Goal: Task Accomplishment & Management: Manage account settings

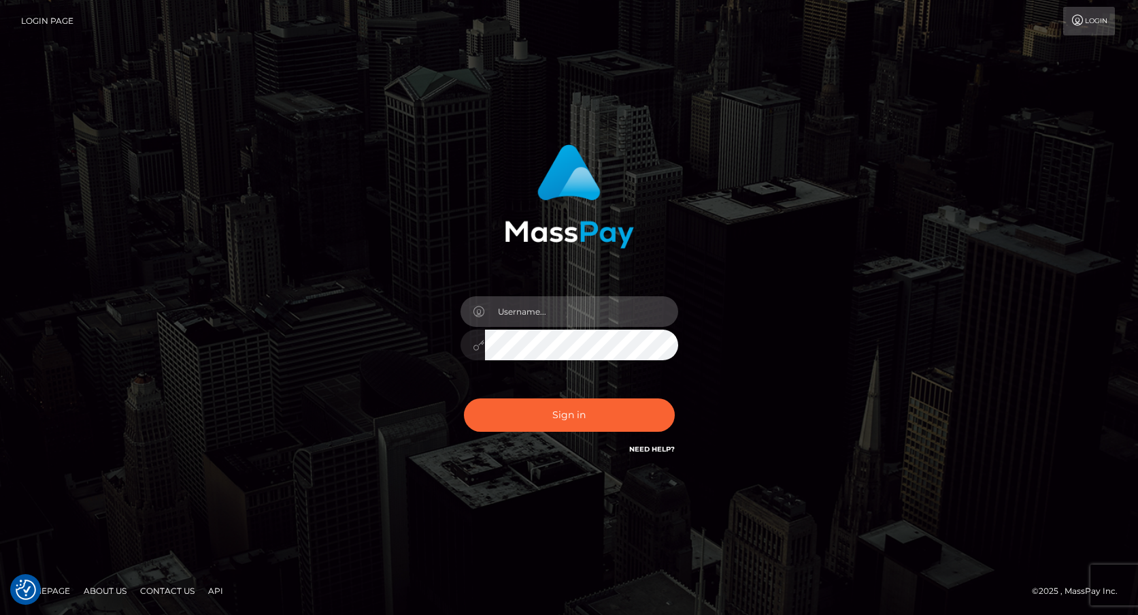
type input "frank.minyon@cforth.com2"
checkbox input "true"
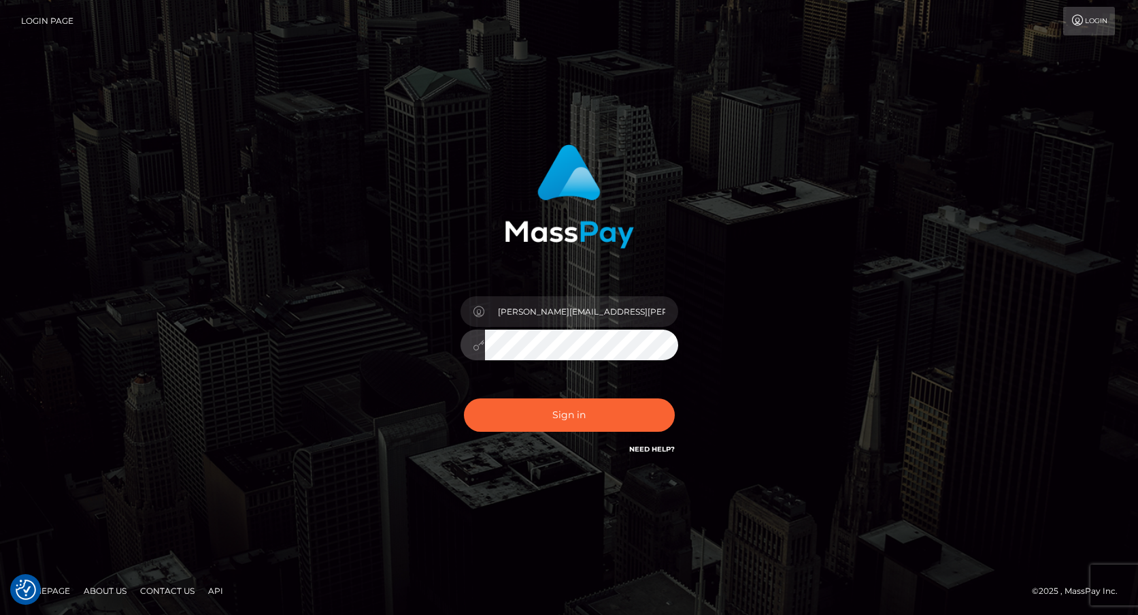
click at [605, 423] on button "Sign in" at bounding box center [569, 414] width 211 height 33
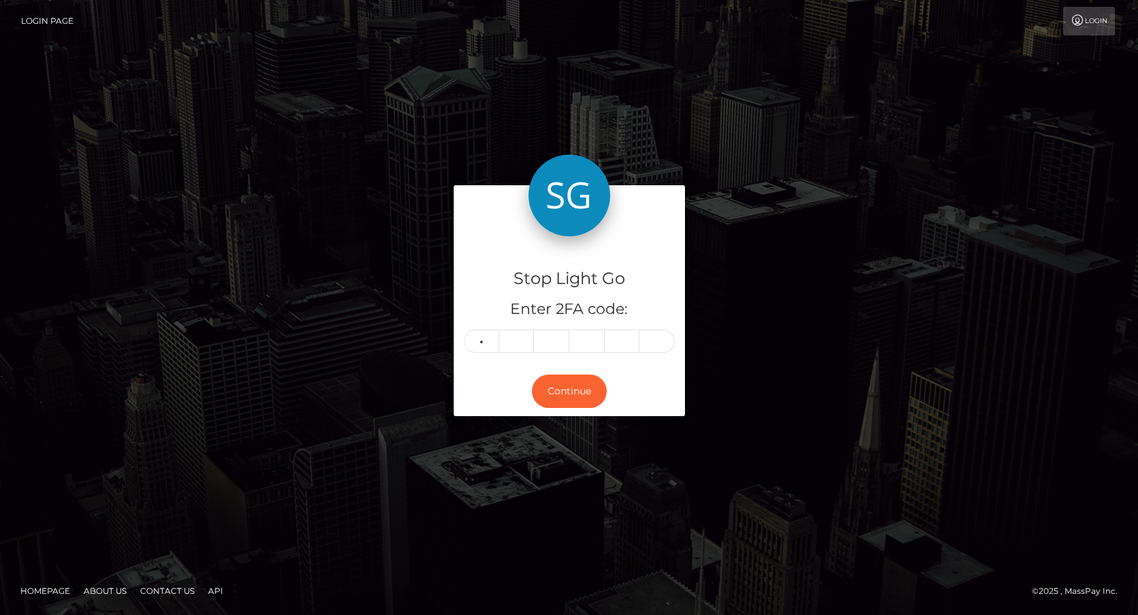
type input "9"
type input "7"
type input "4"
type input "9"
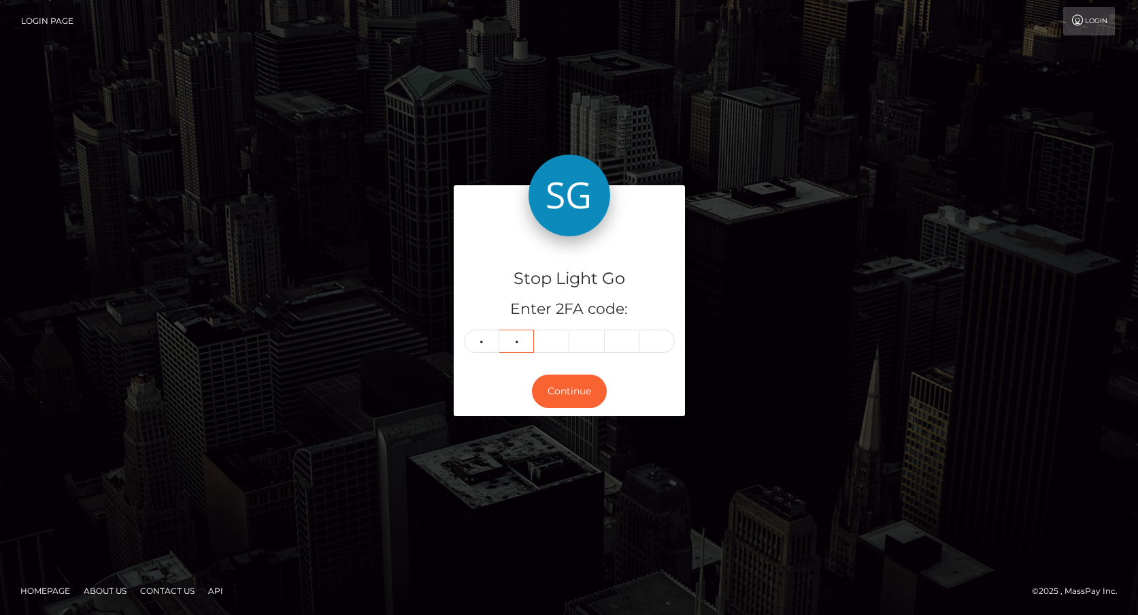
type input "0"
type input "7"
type input "4"
type input "0"
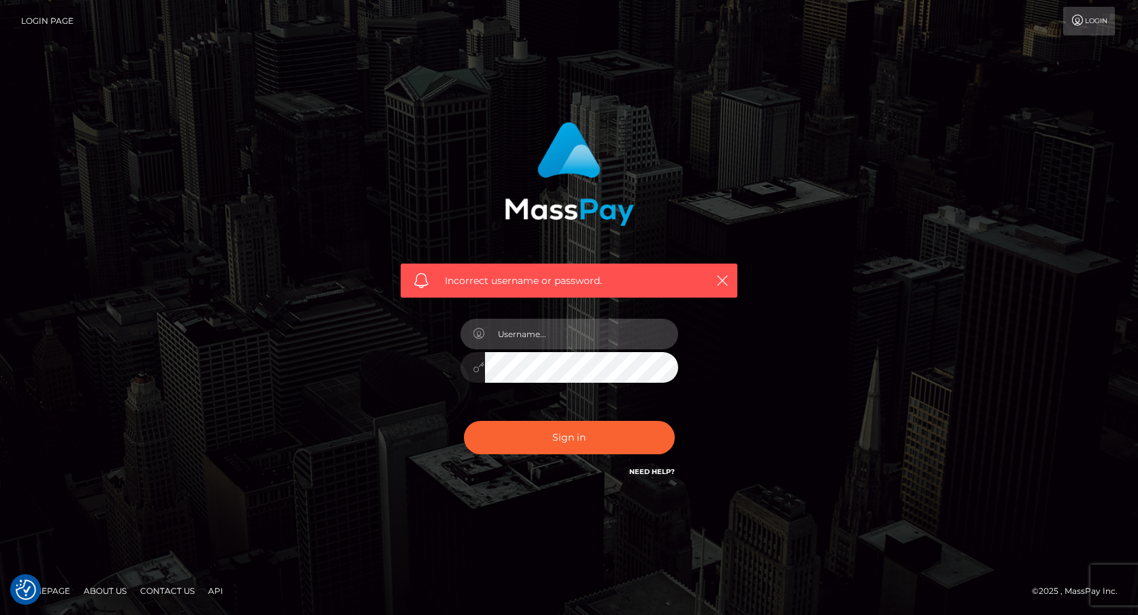
type input "frank.minyon@cforth.com2"
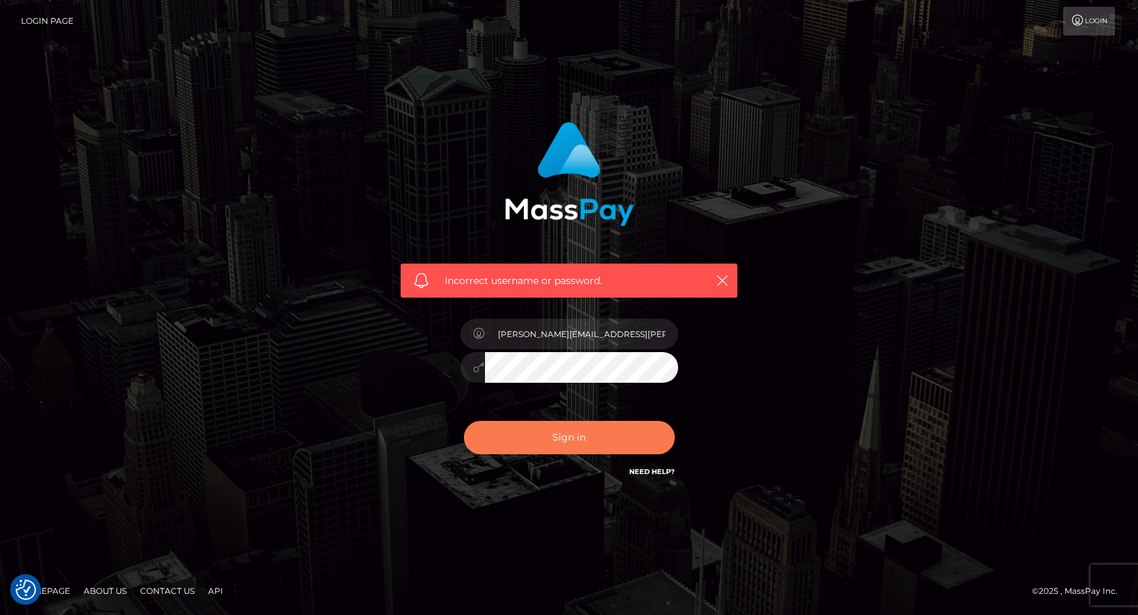
click at [592, 427] on button "Sign in" at bounding box center [569, 437] width 211 height 33
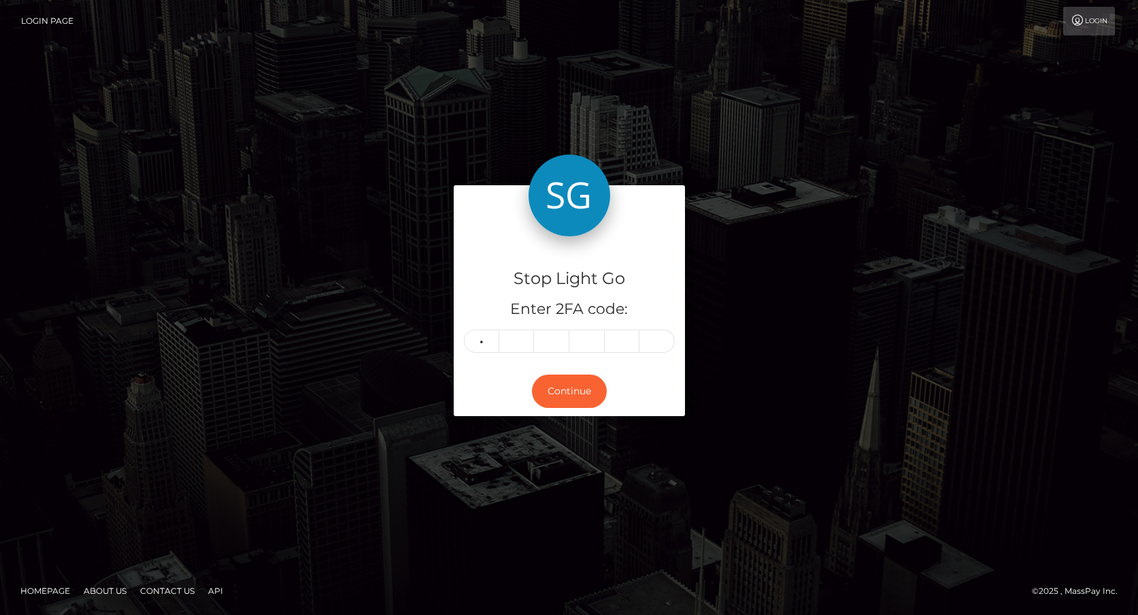
type input "6"
type input "5"
type input "4"
type input "5"
type input "1"
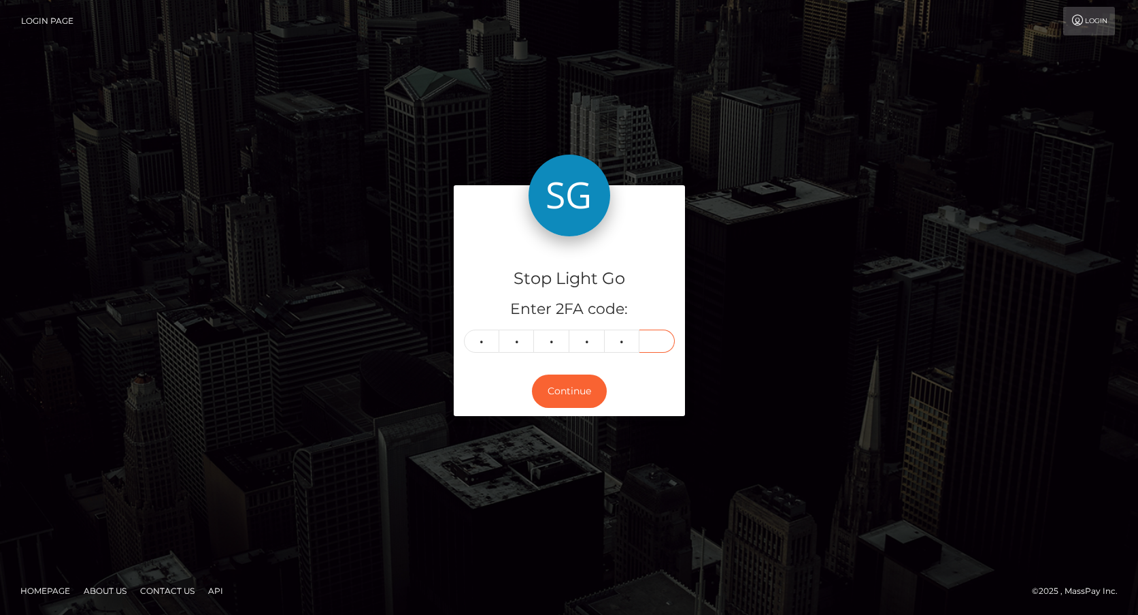
type input "4"
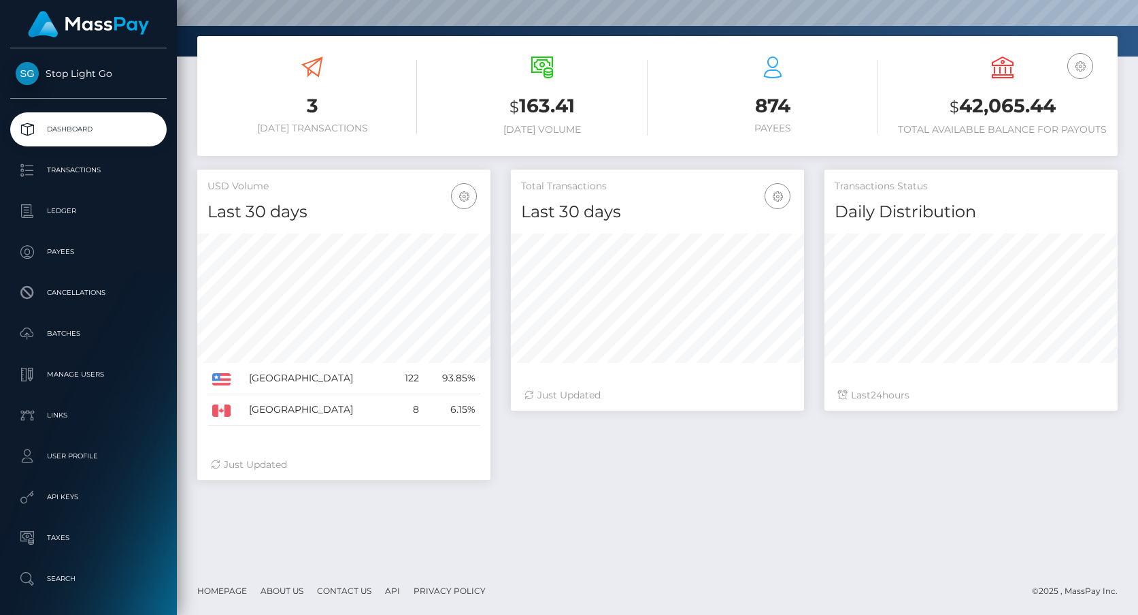
scroll to position [201, 0]
